Goal: Check status: Check status

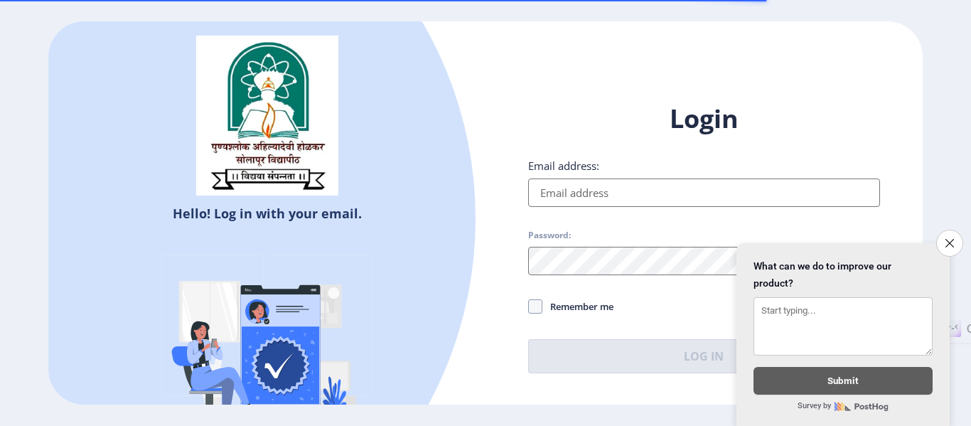
click at [605, 187] on input "Email address:" at bounding box center [704, 192] width 352 height 28
type input "[EMAIL_ADDRESS][DOMAIN_NAME]"
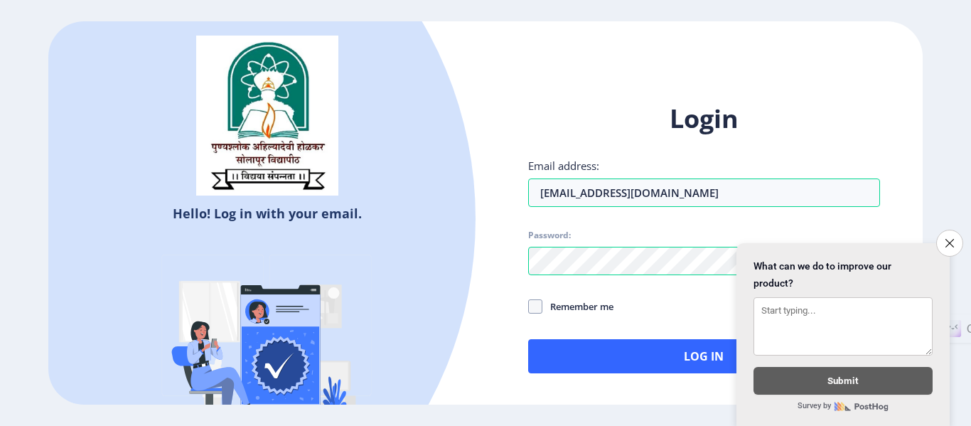
click at [542, 309] on span "Remember me" at bounding box center [577, 306] width 71 height 17
click at [529, 307] on input "Remember me" at bounding box center [528, 306] width 1 height 1
checkbox input "true"
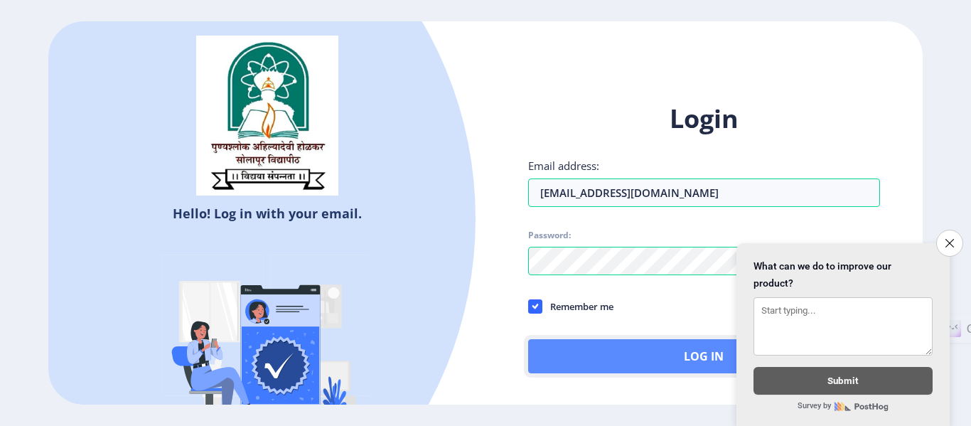
click at [612, 354] on button "Log In" at bounding box center [704, 356] width 352 height 34
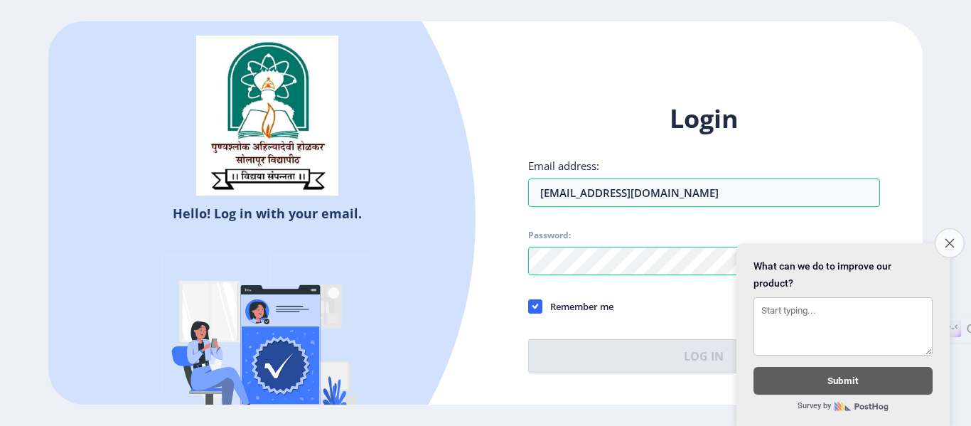
click at [948, 238] on icon "Close survey" at bounding box center [949, 242] width 9 height 9
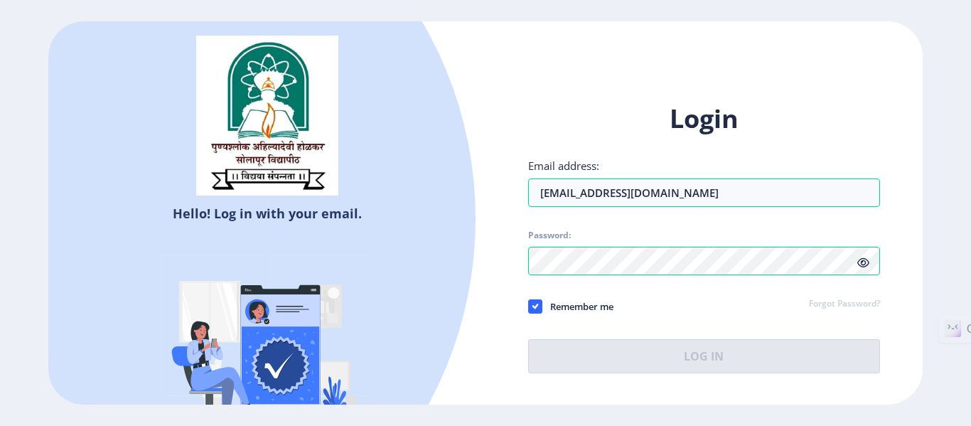
click at [862, 259] on icon at bounding box center [863, 262] width 12 height 11
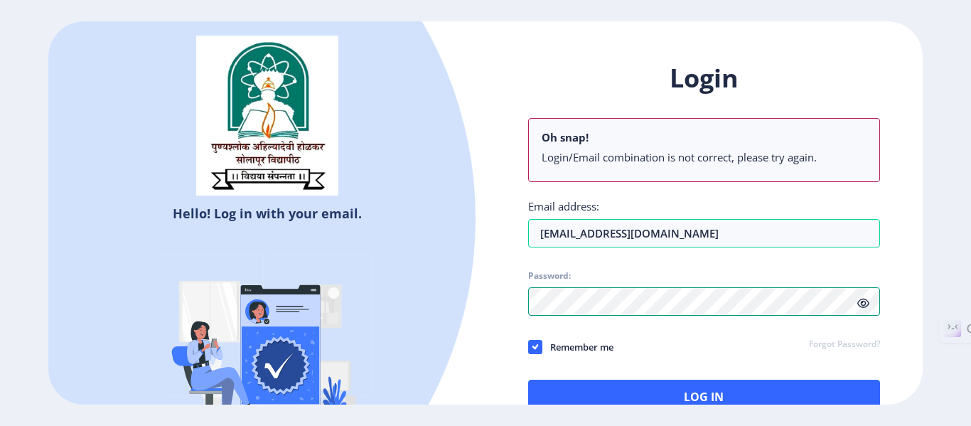
click at [453, 308] on div "Hello! Log in with your email. Don't have an account? Register Login Oh snap! L…" at bounding box center [485, 212] width 874 height 383
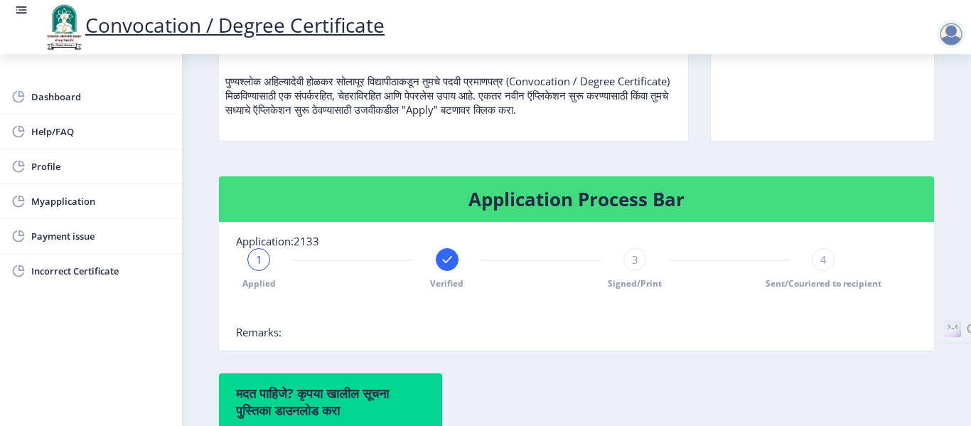
scroll to position [213, 0]
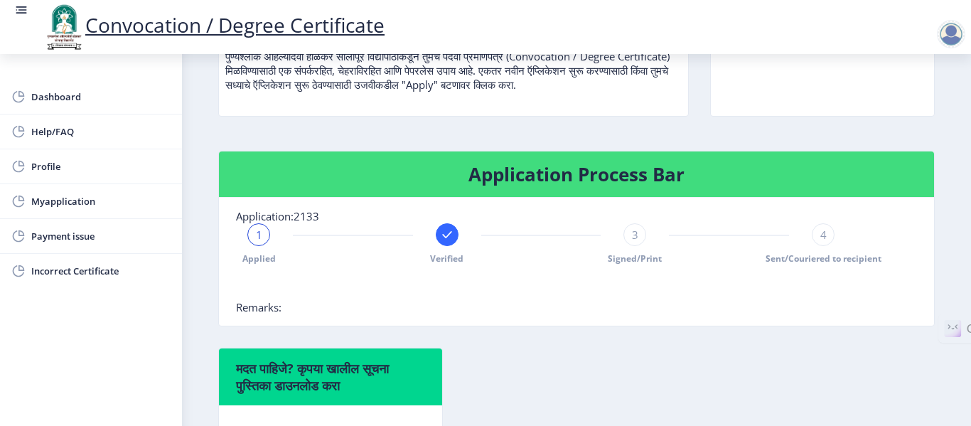
click at [635, 234] on span "3" at bounding box center [635, 235] width 6 height 14
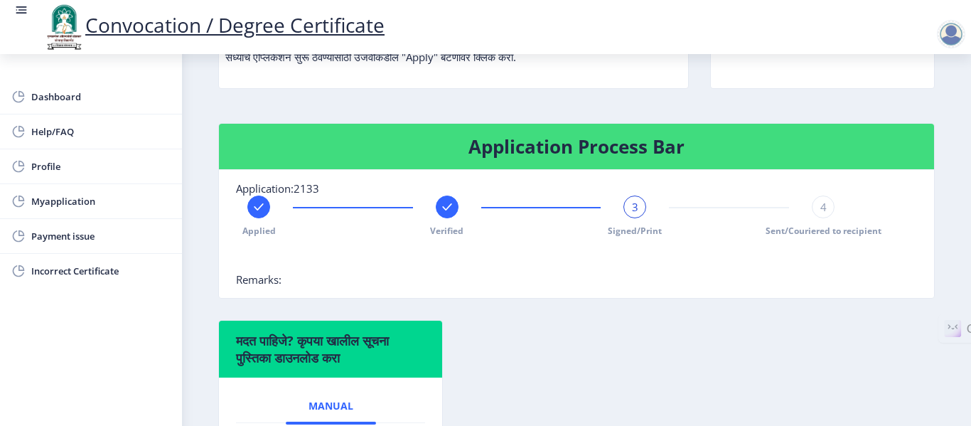
scroll to position [284, 0]
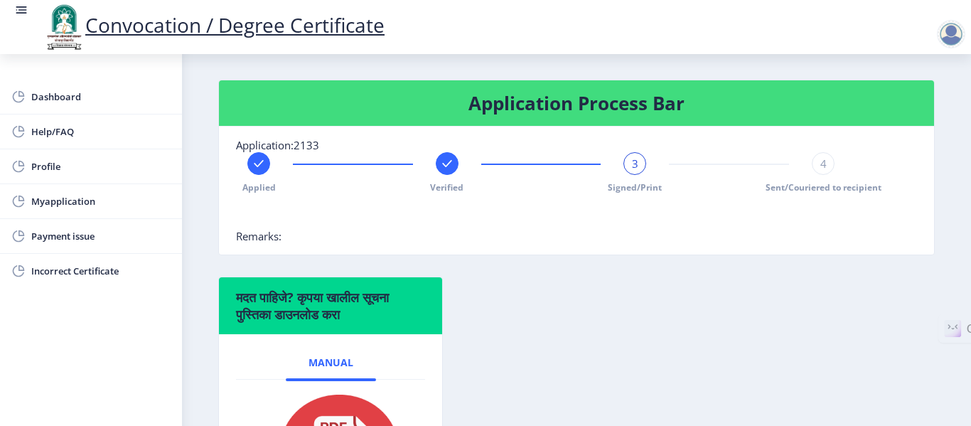
click at [632, 162] on span "3" at bounding box center [635, 163] width 6 height 14
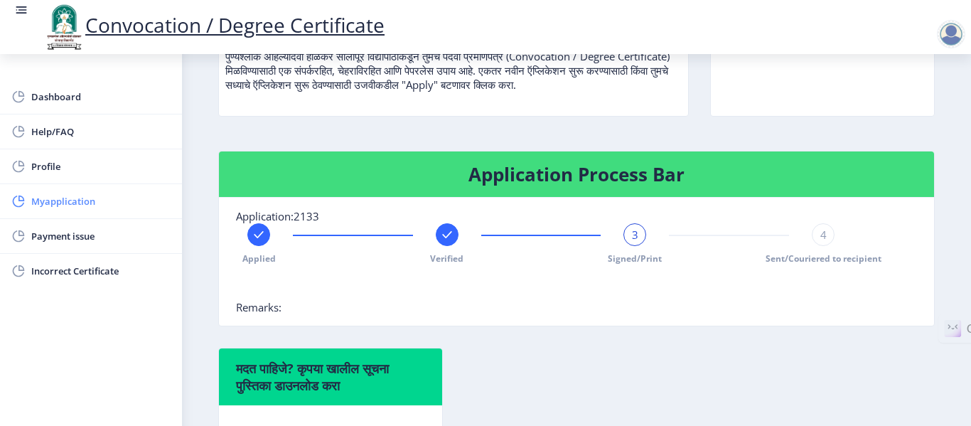
click at [64, 204] on span "Myapplication" at bounding box center [100, 201] width 139 height 17
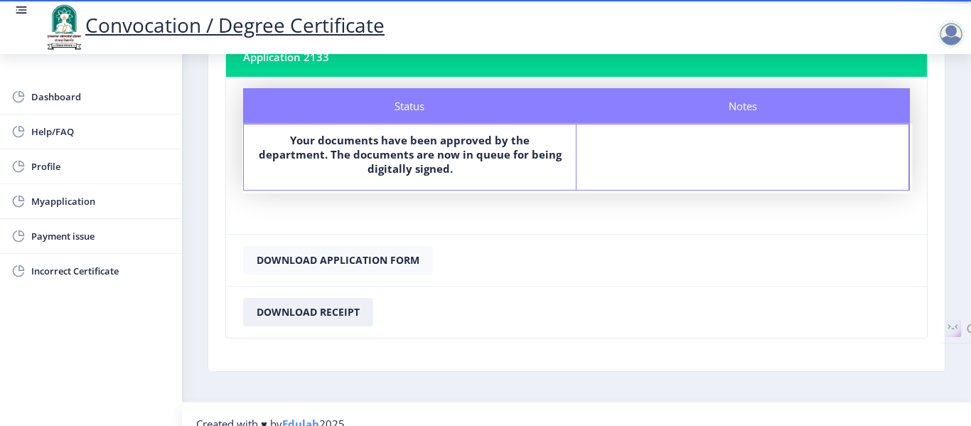
scroll to position [126, 0]
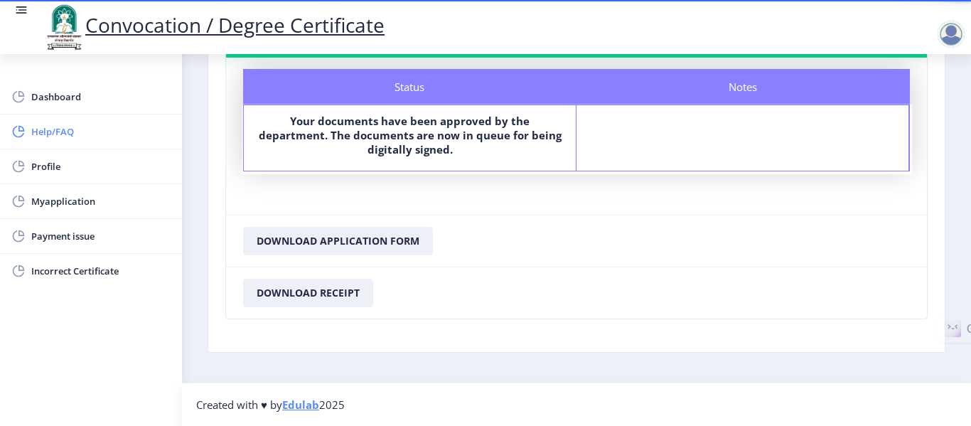
click at [44, 139] on span "Help/FAQ" at bounding box center [100, 131] width 139 height 17
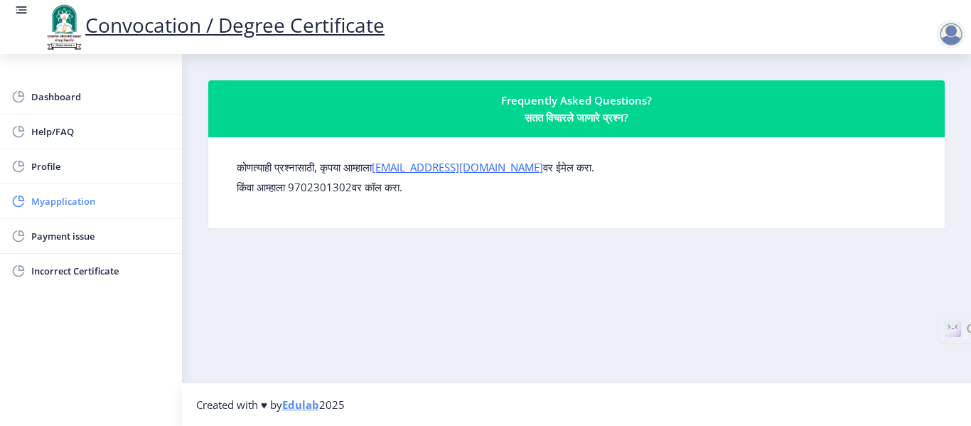
click at [90, 207] on span "Myapplication" at bounding box center [100, 201] width 139 height 17
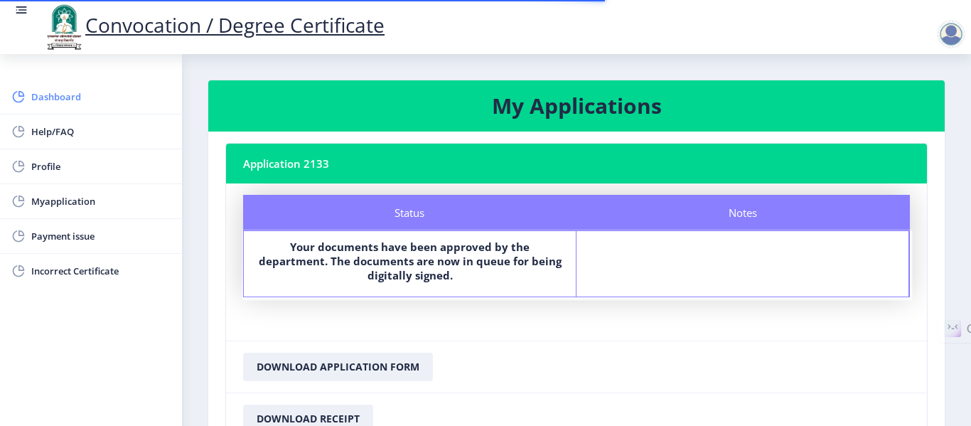
click at [58, 97] on span "Dashboard" at bounding box center [100, 96] width 139 height 17
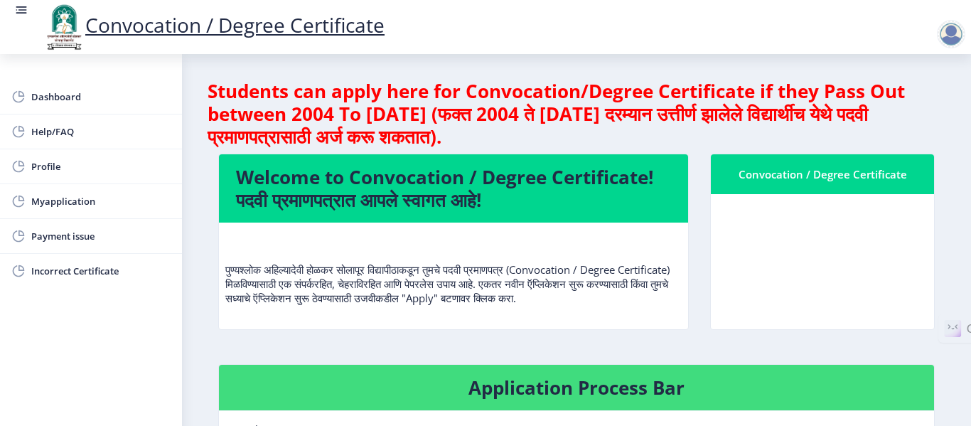
scroll to position [284, 0]
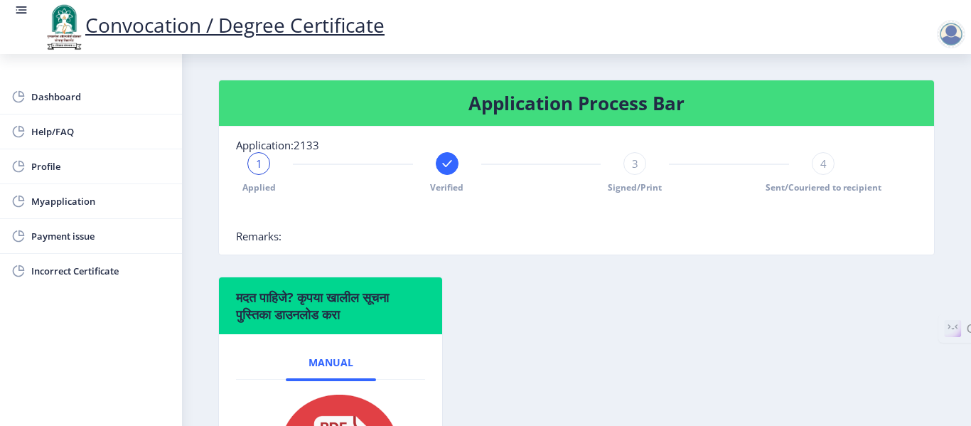
click at [264, 165] on div "1" at bounding box center [258, 163] width 23 height 23
click at [451, 159] on rect at bounding box center [447, 163] width 14 height 14
click at [451, 159] on div "2" at bounding box center [447, 163] width 23 height 23
click at [255, 168] on rect at bounding box center [259, 163] width 14 height 14
click at [641, 164] on div "3" at bounding box center [635, 163] width 23 height 23
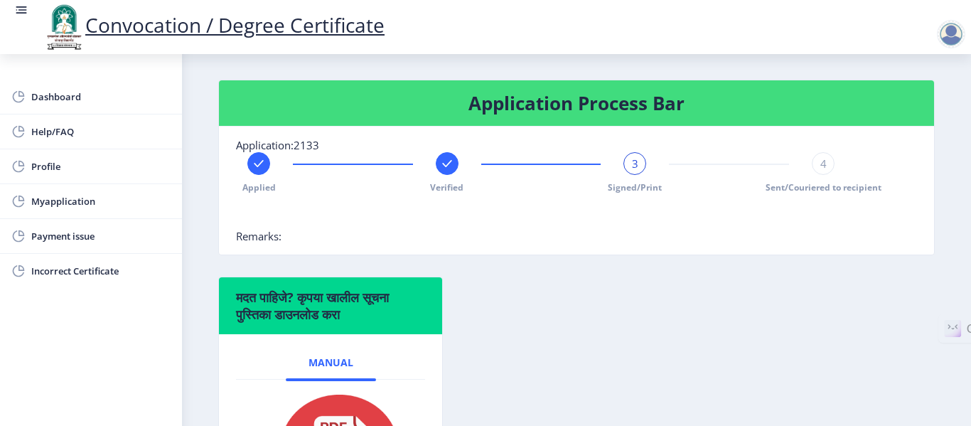
click at [640, 164] on div "3" at bounding box center [635, 163] width 23 height 23
click at [820, 165] on span "4" at bounding box center [823, 163] width 6 height 14
click at [822, 169] on span "4" at bounding box center [823, 163] width 6 height 14
click at [442, 166] on rect at bounding box center [447, 163] width 14 height 14
click at [442, 166] on div "2" at bounding box center [447, 163] width 23 height 23
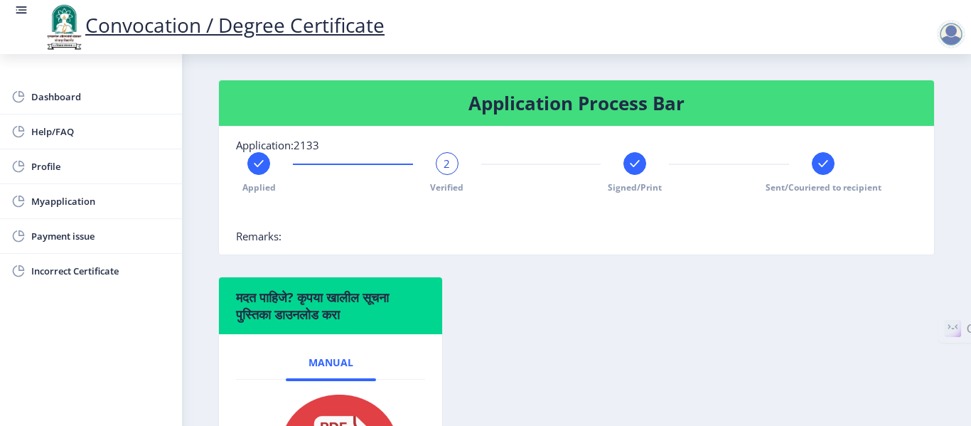
click at [649, 165] on div "Applied 2 Verified Signed/Print Sent/Couriered to recipient" at bounding box center [541, 172] width 610 height 41
click at [638, 165] on rect at bounding box center [635, 163] width 14 height 14
click at [833, 166] on div "Applied Verified 3 Signed/Print Sent/Couriered to recipient" at bounding box center [541, 172] width 610 height 41
click at [823, 166] on rect at bounding box center [823, 163] width 14 height 14
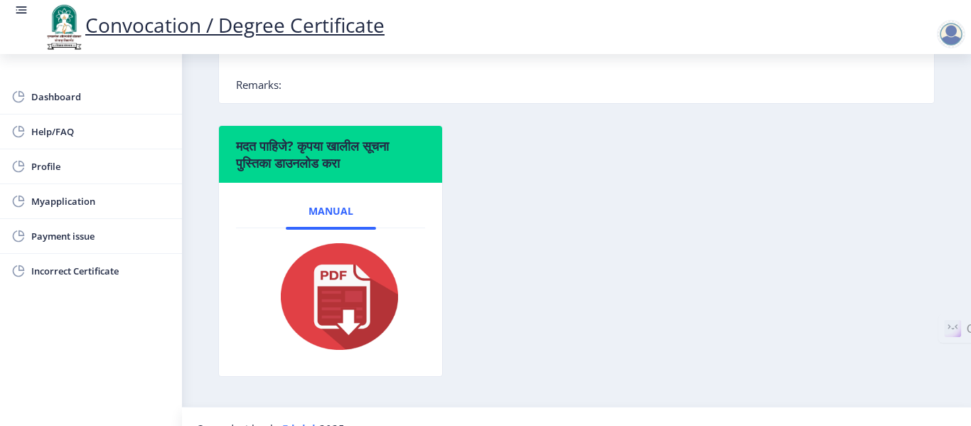
scroll to position [460, 0]
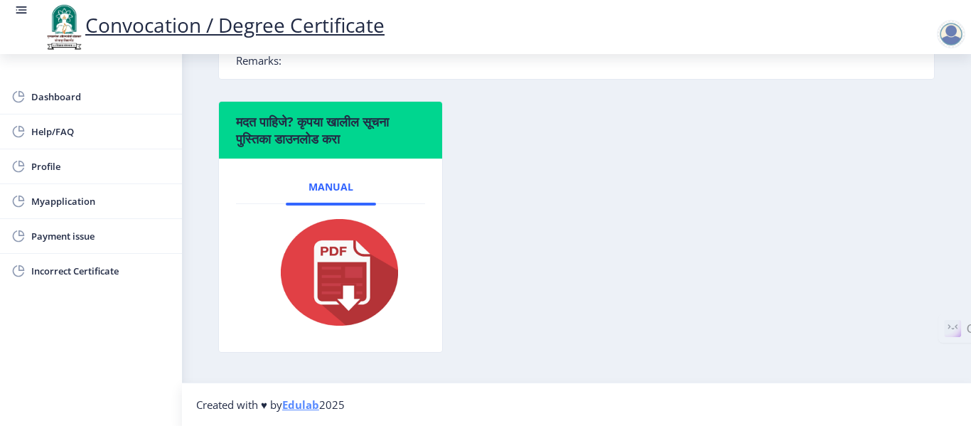
click at [343, 269] on img at bounding box center [331, 272] width 142 height 114
